Goal: Use online tool/utility: Utilize a website feature to perform a specific function

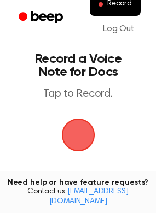
click at [77, 141] on span "button" at bounding box center [78, 136] width 36 height 36
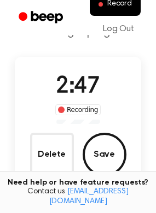
scroll to position [67, 0]
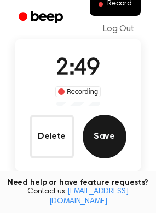
click at [101, 139] on button "Save" at bounding box center [105, 137] width 44 height 44
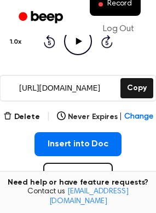
scroll to position [132, 0]
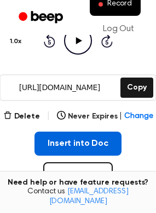
click at [73, 145] on button "Insert into Doc" at bounding box center [77, 144] width 87 height 24
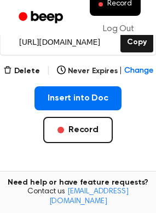
scroll to position [199, 0]
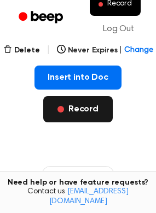
click at [69, 118] on button "Record" at bounding box center [77, 109] width 69 height 26
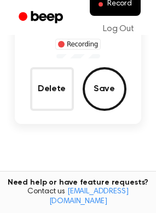
scroll to position [113, 0]
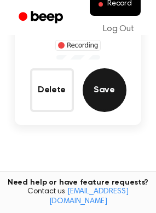
click at [101, 102] on button "Save" at bounding box center [105, 90] width 44 height 44
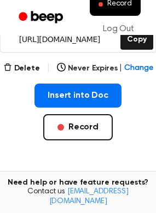
scroll to position [208, 0]
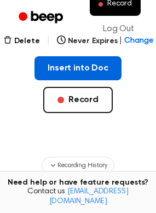
click at [69, 67] on button "Insert into Doc" at bounding box center [77, 68] width 87 height 24
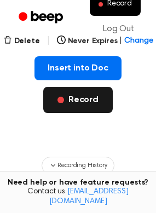
click at [75, 105] on button "Record" at bounding box center [77, 100] width 69 height 26
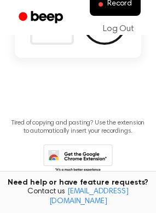
scroll to position [129, 0]
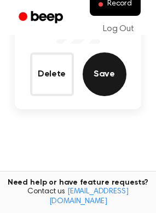
click at [106, 73] on button "Save" at bounding box center [105, 75] width 44 height 44
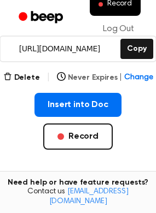
scroll to position [172, 0]
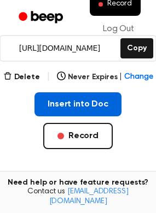
click at [82, 107] on button "Insert into Doc" at bounding box center [77, 104] width 87 height 24
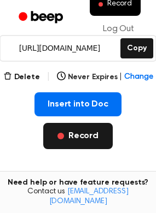
click at [75, 132] on button "Record" at bounding box center [77, 136] width 69 height 26
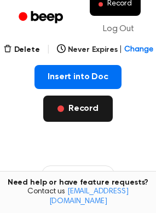
scroll to position [144, 0]
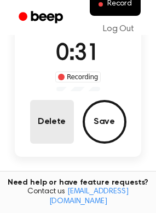
click at [49, 119] on button "Delete" at bounding box center [52, 122] width 44 height 44
